Goal: Book appointment/travel/reservation

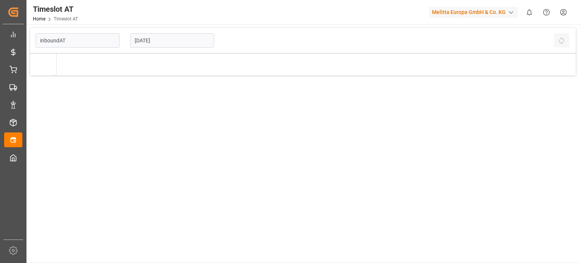
type input "Inbound AT"
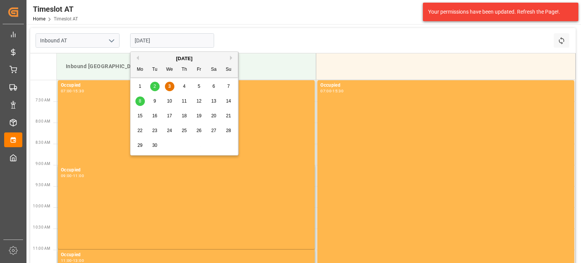
click at [177, 41] on input "[DATE]" at bounding box center [172, 40] width 84 height 14
click at [197, 82] on div "5" at bounding box center [198, 86] width 9 height 9
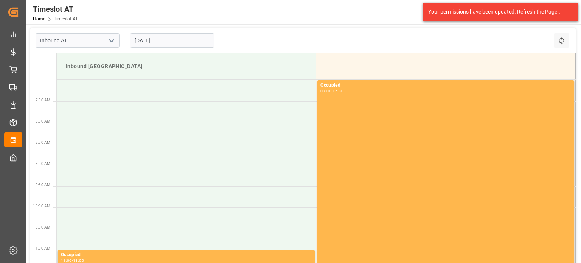
click at [174, 37] on input "[DATE]" at bounding box center [172, 40] width 84 height 14
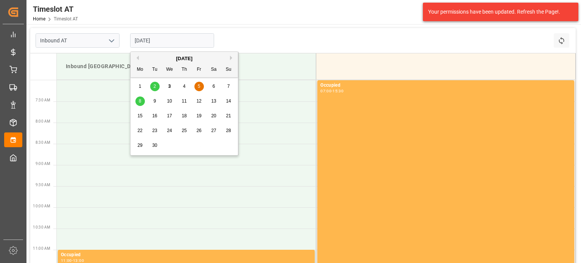
click at [185, 87] on span "4" at bounding box center [184, 86] width 3 height 5
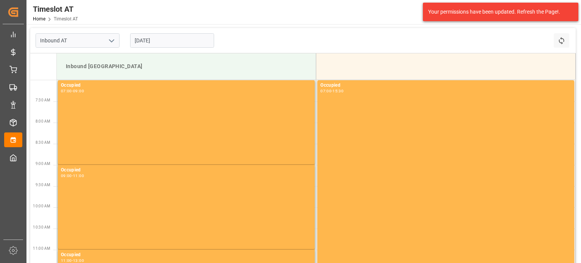
click at [179, 43] on input "[DATE]" at bounding box center [172, 40] width 84 height 14
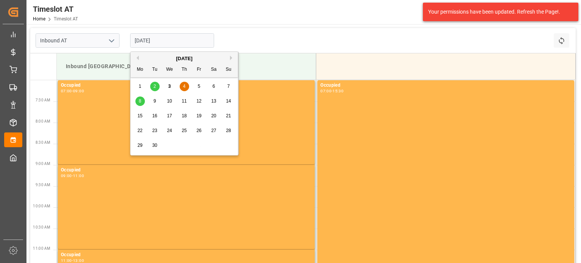
click at [288, 44] on div "Inbound AT [DATE] Refresh Time Slots" at bounding box center [303, 40] width 546 height 25
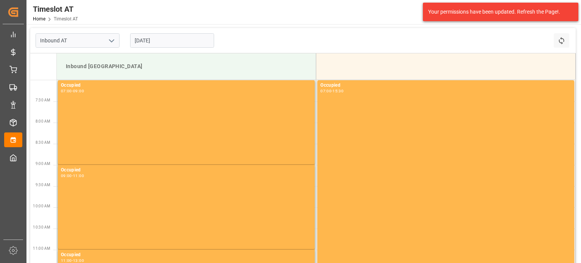
click at [179, 38] on input "[DATE]" at bounding box center [172, 40] width 84 height 14
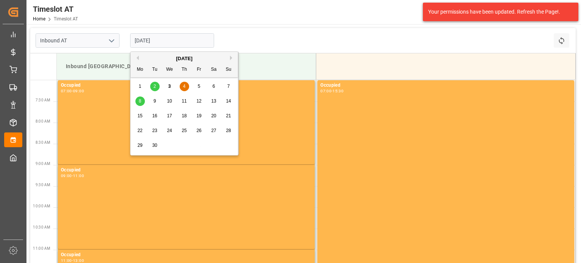
click at [137, 104] on div "8" at bounding box center [139, 101] width 9 height 9
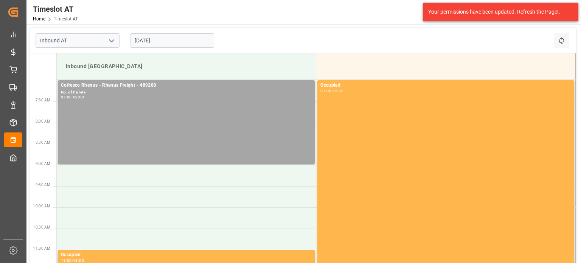
click at [172, 41] on input "[DATE]" at bounding box center [172, 40] width 84 height 14
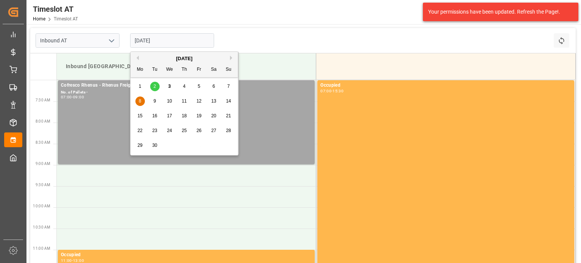
click at [182, 86] on div "4" at bounding box center [184, 86] width 9 height 9
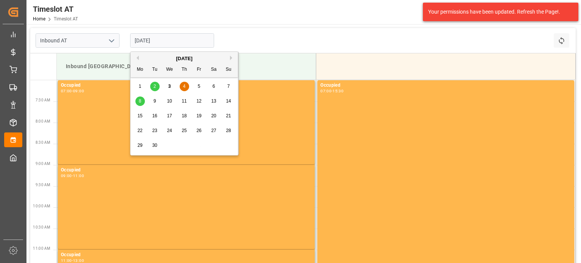
click at [176, 42] on input "[DATE]" at bounding box center [172, 40] width 84 height 14
click at [168, 82] on div "3" at bounding box center [169, 86] width 9 height 9
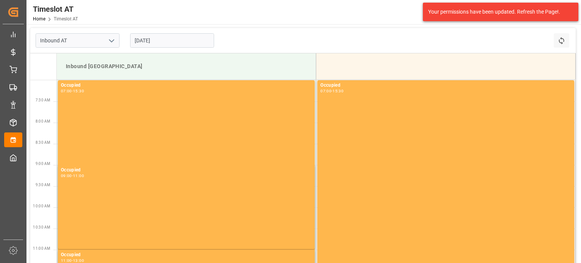
click at [180, 37] on input "[DATE]" at bounding box center [172, 40] width 84 height 14
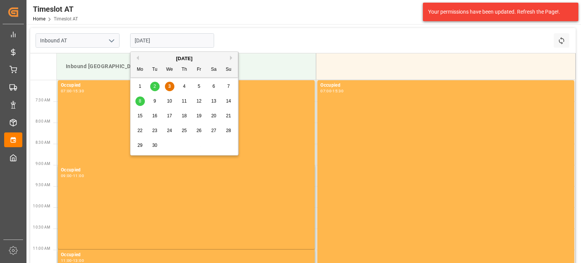
click at [137, 97] on div "8" at bounding box center [139, 101] width 9 height 9
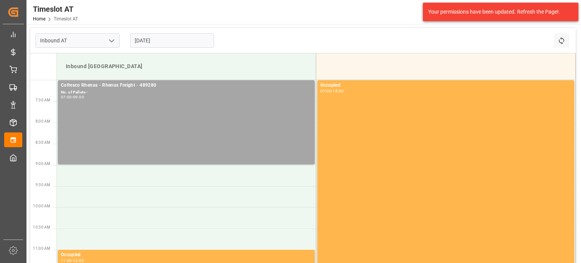
click at [198, 35] on input "[DATE]" at bounding box center [172, 40] width 84 height 14
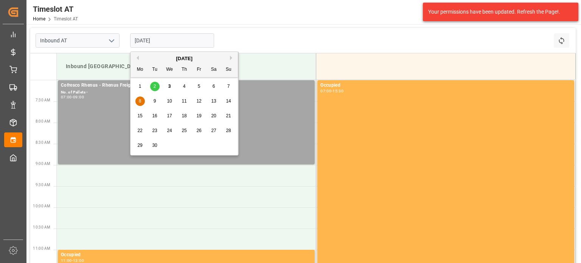
click at [158, 100] on div "9" at bounding box center [154, 101] width 9 height 9
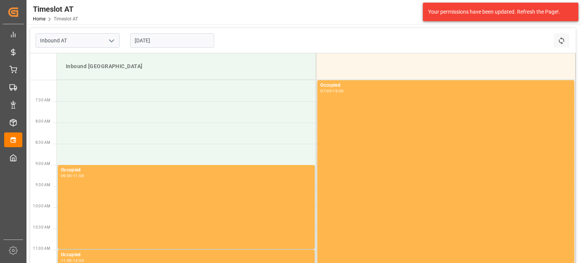
click at [171, 48] on div "[DATE]" at bounding box center [172, 40] width 95 height 25
click at [171, 43] on input "[DATE]" at bounding box center [172, 40] width 84 height 14
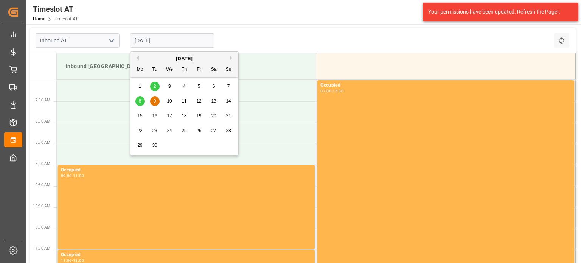
click at [166, 99] on div "10" at bounding box center [169, 101] width 9 height 9
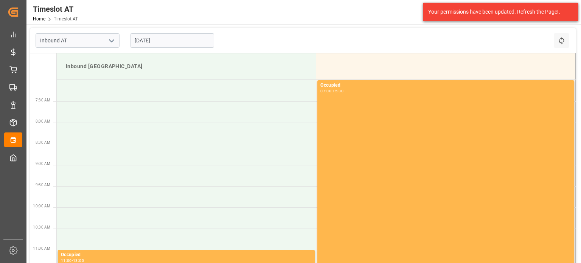
click at [169, 44] on input "[DATE]" at bounding box center [172, 40] width 84 height 14
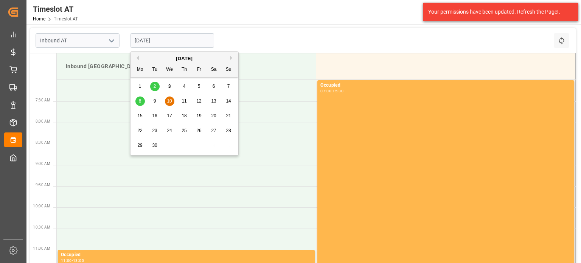
click at [189, 99] on div "8 9 10 11 12 13 14" at bounding box center [184, 101] width 103 height 15
click at [186, 101] on span "11" at bounding box center [184, 100] width 5 height 5
drag, startPoint x: 178, startPoint y: 44, endPoint x: 179, endPoint y: 65, distance: 20.8
click at [178, 44] on input "[DATE]" at bounding box center [172, 40] width 84 height 14
click at [174, 100] on div "8 9 10 11 12 13 14" at bounding box center [184, 101] width 103 height 15
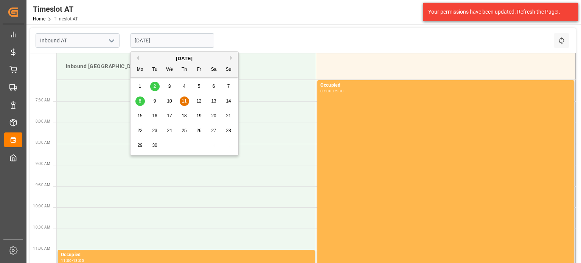
click at [171, 101] on span "10" at bounding box center [169, 100] width 5 height 5
type input "[DATE]"
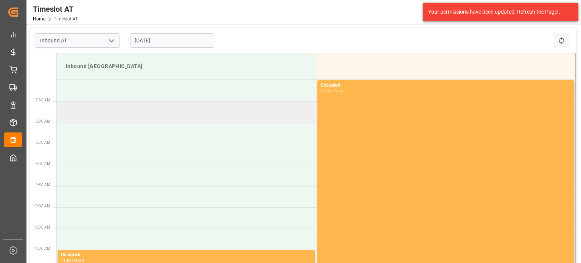
click at [121, 118] on td at bounding box center [187, 111] width 260 height 21
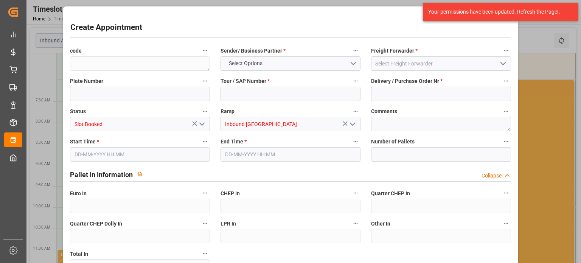
type input "0"
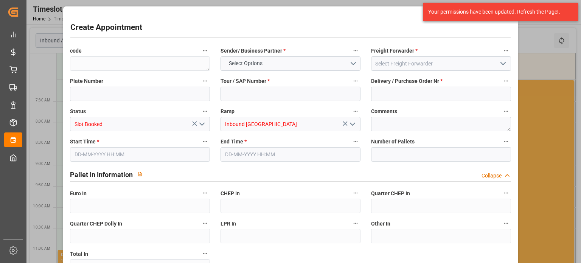
type input "0"
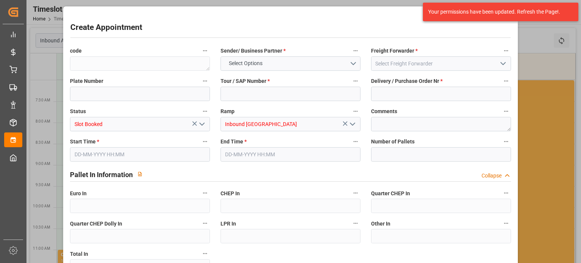
type input "0"
type input "[DATE] 07:30"
type input "[DATE] 09:30"
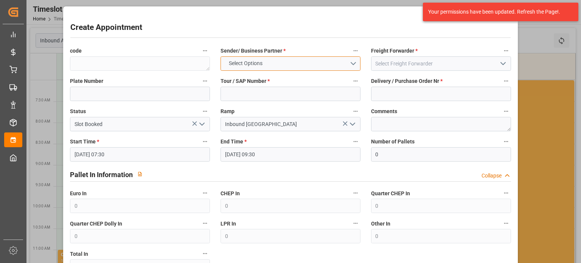
click at [246, 63] on span "Select Options" at bounding box center [245, 63] width 41 height 8
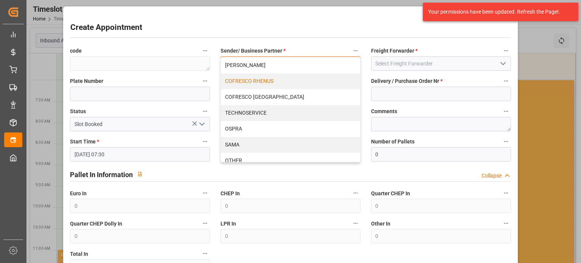
click at [288, 86] on div "COFRESCO RHENUS" at bounding box center [290, 81] width 139 height 16
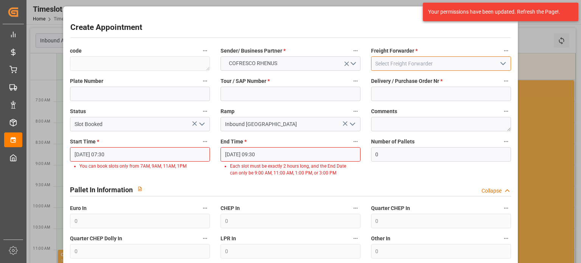
click at [407, 69] on input at bounding box center [441, 63] width 140 height 14
click at [449, 63] on input at bounding box center [441, 63] width 140 height 14
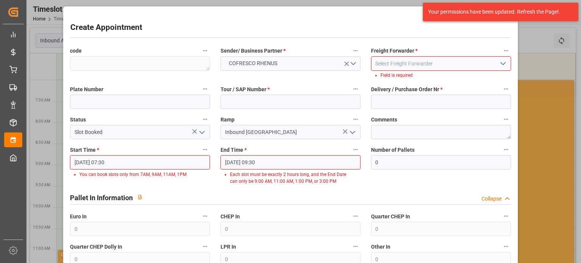
click at [504, 65] on icon "open menu" at bounding box center [503, 63] width 9 height 9
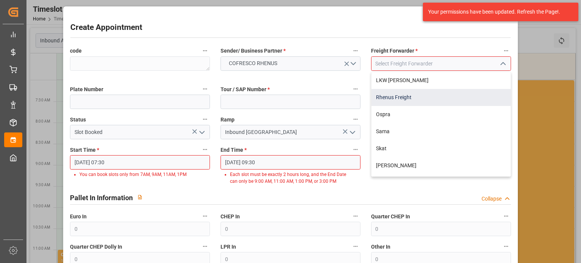
click at [410, 100] on div "Rhenus Freight" at bounding box center [441, 97] width 139 height 17
type input "Rhenus Freight"
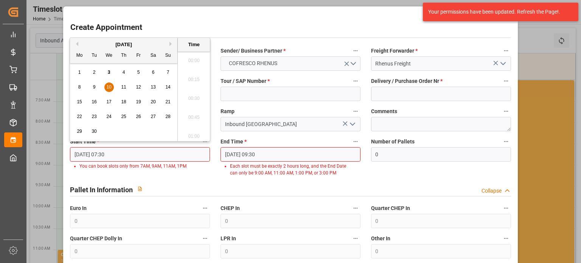
click at [142, 155] on input "[DATE] 07:30" at bounding box center [140, 154] width 140 height 14
click at [110, 86] on span "10" at bounding box center [108, 86] width 5 height 5
drag, startPoint x: 199, startPoint y: 63, endPoint x: 203, endPoint y: 84, distance: 21.6
click at [199, 63] on li "07:00" at bounding box center [194, 58] width 32 height 19
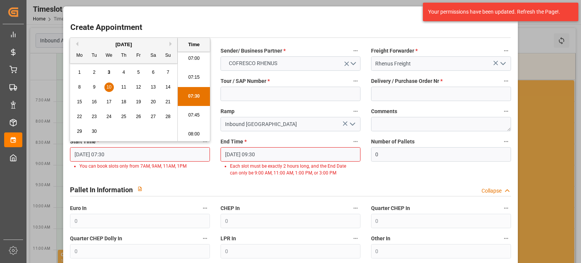
type input "[DATE] 07:00"
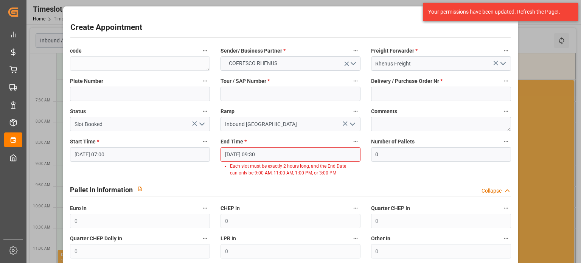
click at [251, 144] on label "End Time *" at bounding box center [291, 142] width 140 height 11
click at [351, 144] on button "End Time *" at bounding box center [356, 142] width 10 height 10
click at [253, 154] on div at bounding box center [290, 131] width 581 height 263
click at [149, 157] on input "[DATE] 07:00" at bounding box center [140, 154] width 140 height 14
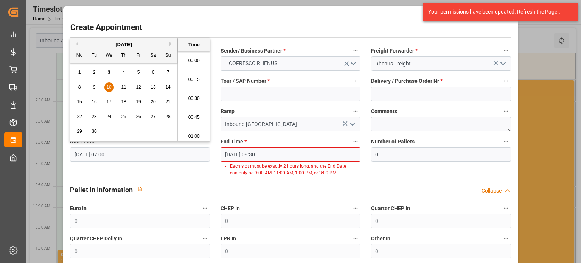
scroll to position [494, 0]
click at [258, 152] on input "[DATE] 09:30" at bounding box center [291, 154] width 140 height 14
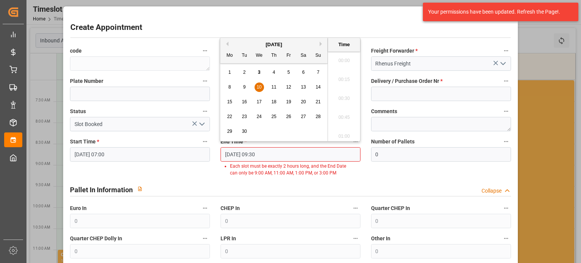
scroll to position [683, 0]
click at [258, 152] on input "[DATE] 09:30" at bounding box center [291, 154] width 140 height 14
click at [255, 88] on div "10" at bounding box center [259, 87] width 9 height 9
click at [347, 59] on li "09:00" at bounding box center [344, 58] width 32 height 19
type input "[DATE] 09:00"
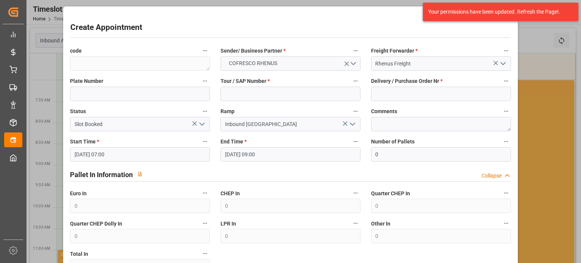
click at [289, 180] on div "Pallet In Information Collapse" at bounding box center [290, 174] width 441 height 14
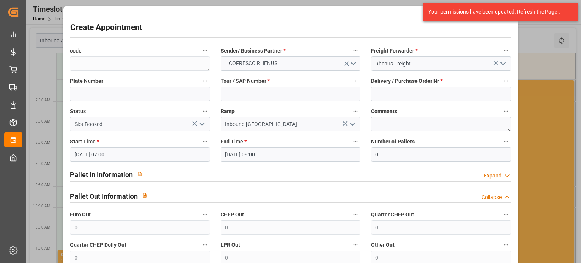
click at [145, 150] on input "[DATE] 07:00" at bounding box center [140, 154] width 140 height 14
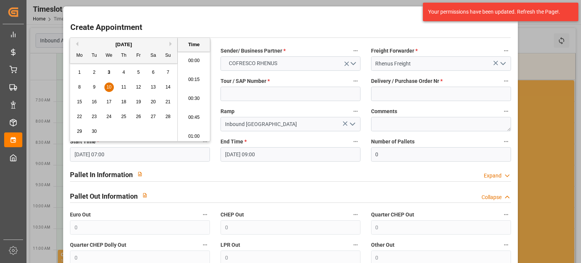
scroll to position [494, 0]
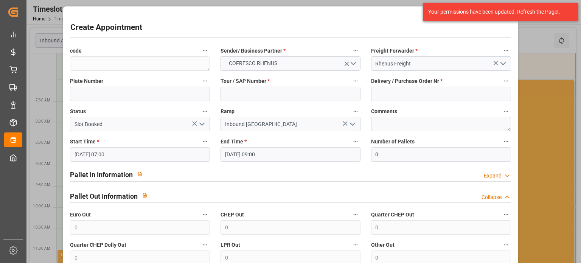
click at [265, 174] on div "Pallet In Information Expand" at bounding box center [290, 174] width 441 height 14
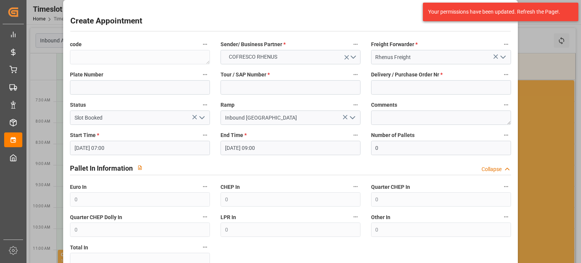
scroll to position [0, 0]
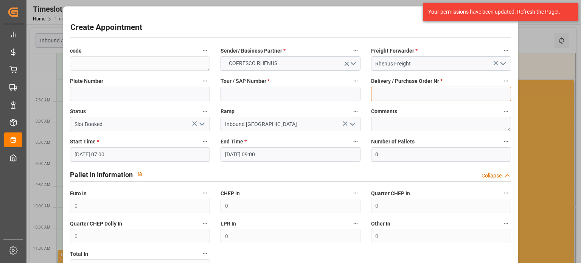
click at [407, 95] on input at bounding box center [441, 94] width 140 height 14
paste input "489360"
type input "489360"
click at [275, 98] on input at bounding box center [291, 94] width 140 height 14
paste input "62042342"
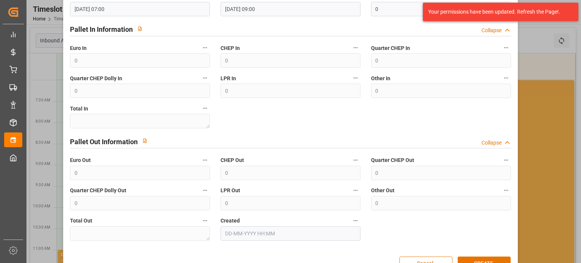
scroll to position [166, 0]
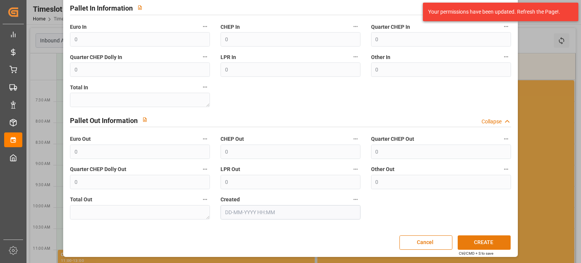
type input "62042342"
click at [486, 238] on button "CREATE" at bounding box center [484, 242] width 53 height 14
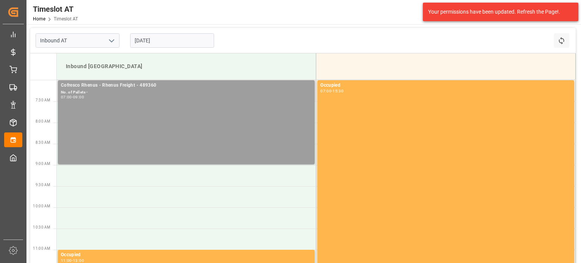
click at [172, 131] on div "Cofresco Rhenus - Rhenus Freight - 489360 No. of Pallets - 07:00 - 09:00" at bounding box center [186, 122] width 251 height 81
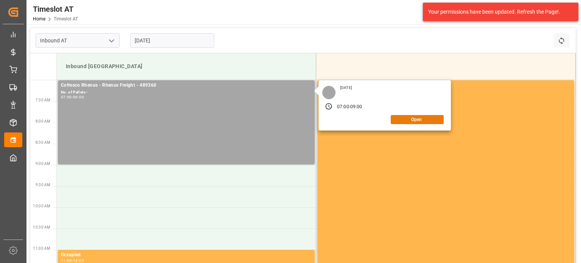
click at [398, 120] on button "Open" at bounding box center [417, 119] width 53 height 9
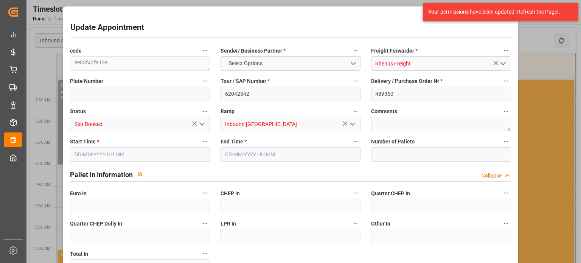
type input "0"
type input "[DATE] 07:00"
type input "[DATE] 09:00"
type input "[DATE] 08:47"
click at [165, 153] on input "[DATE] 07:00" at bounding box center [140, 154] width 140 height 14
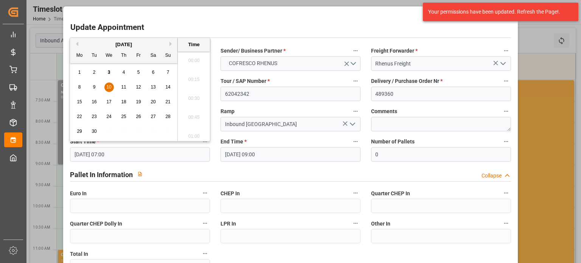
scroll to position [494, 0]
click at [107, 86] on span "10" at bounding box center [108, 86] width 5 height 5
click at [195, 97] on li "09:00" at bounding box center [194, 96] width 32 height 19
type input "[DATE] 09:00"
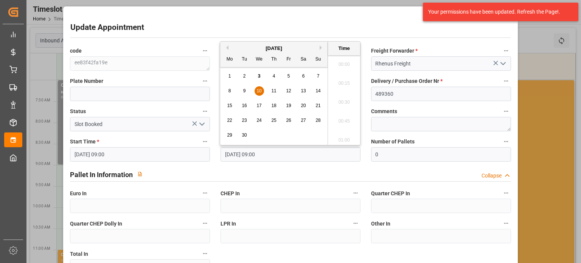
click at [253, 158] on input "[DATE] 09:00" at bounding box center [291, 154] width 140 height 14
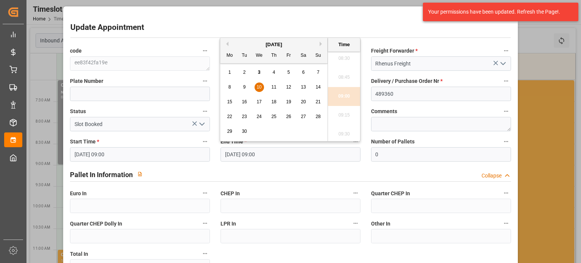
click at [259, 84] on span "10" at bounding box center [258, 86] width 5 height 5
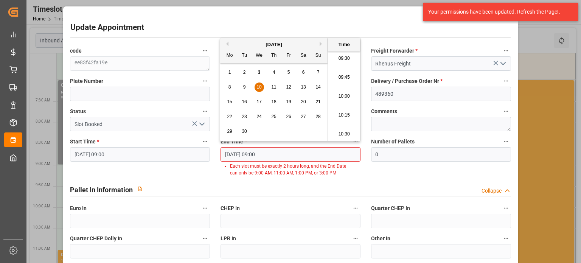
scroll to position [759, 0]
click at [343, 134] on li "11:00" at bounding box center [344, 134] width 32 height 19
type input "[DATE] 11:00"
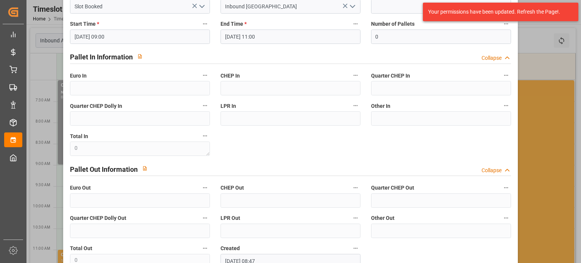
scroll to position [166, 0]
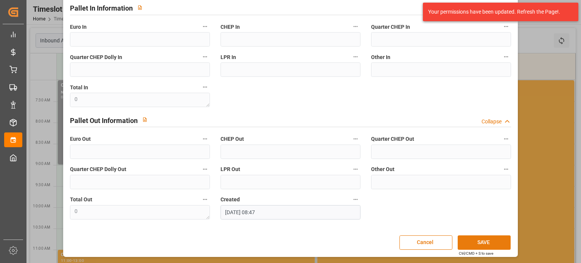
click at [493, 245] on button "SAVE" at bounding box center [484, 242] width 53 height 14
